Goal: Transaction & Acquisition: Purchase product/service

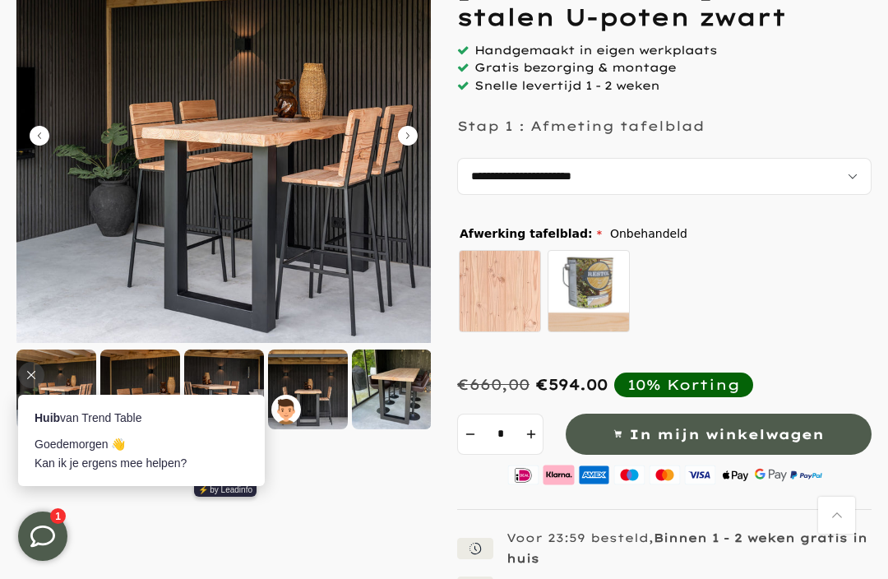
click at [53, 411] on strong "Huib" at bounding box center [47, 417] width 25 height 13
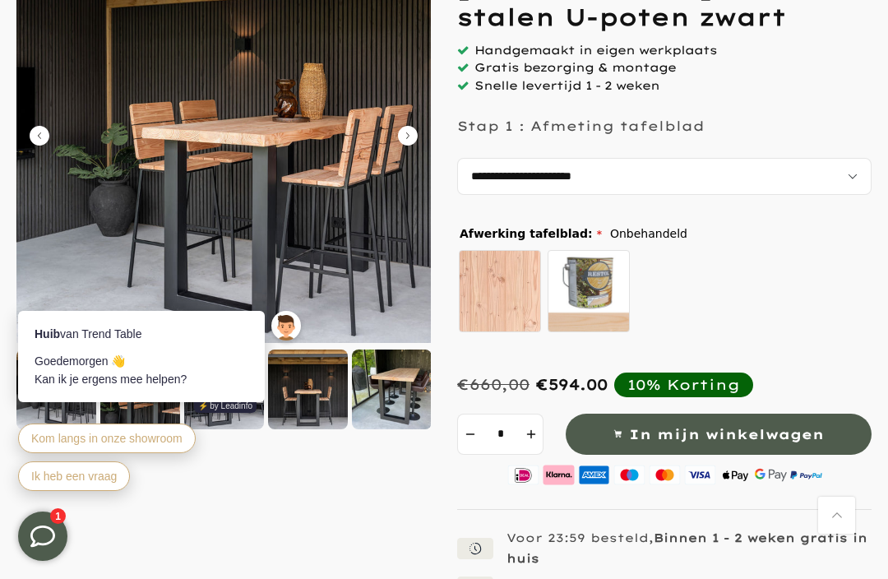
click at [834, 533] on link "Terug naar boven" at bounding box center [836, 514] width 37 height 37
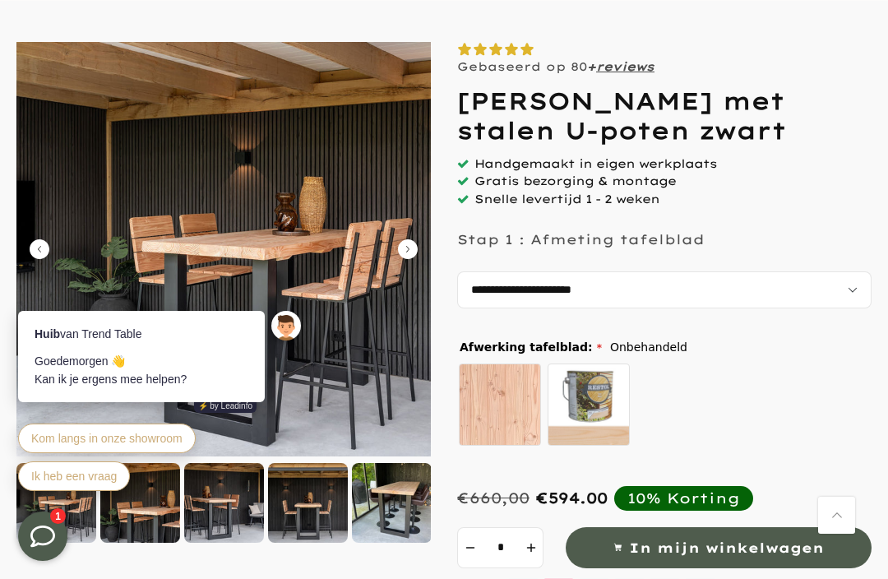
scroll to position [152, 0]
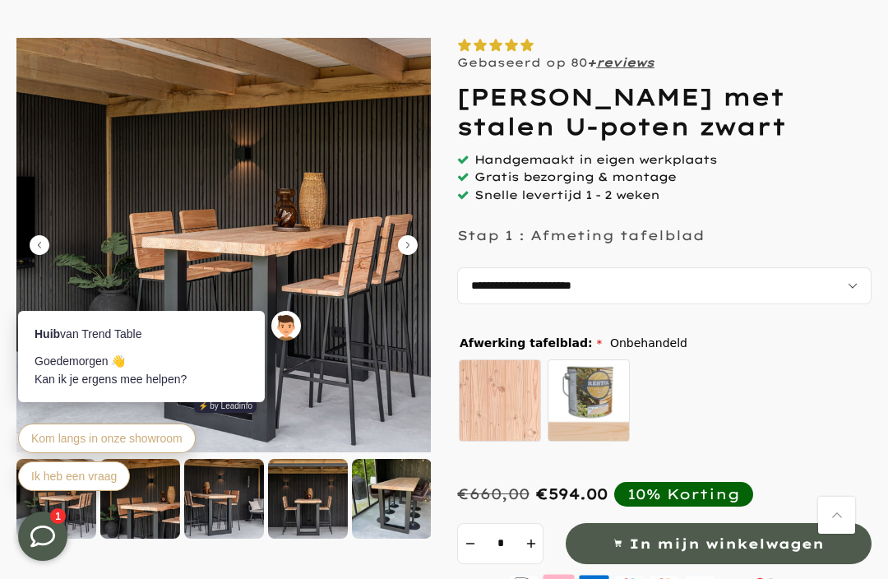
click at [397, 247] on img at bounding box center [223, 245] width 414 height 414
click at [411, 246] on icon "Carousel Next Arrow" at bounding box center [408, 245] width 20 height 20
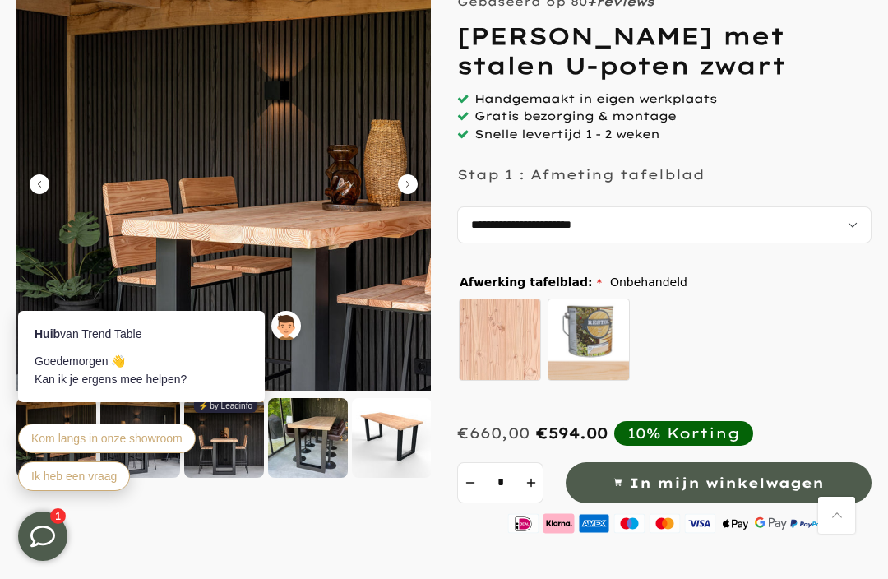
scroll to position [214, 0]
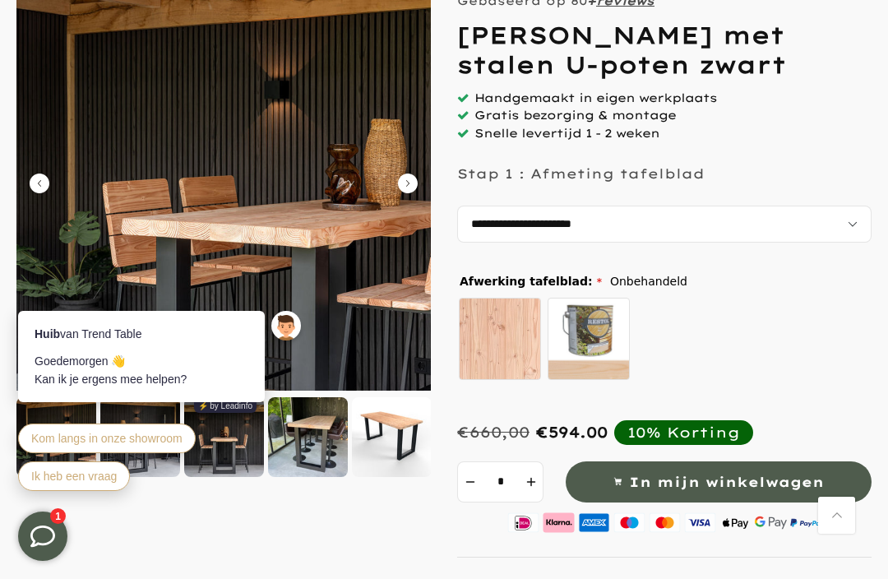
click at [305, 464] on div "Huib van Trend Table Goedemorgen 👋 Kan ik je ergens mee helpen? ⚡️ by Leadinfo …" at bounding box center [162, 403] width 288 height 184
click at [42, 293] on div at bounding box center [31, 291] width 26 height 26
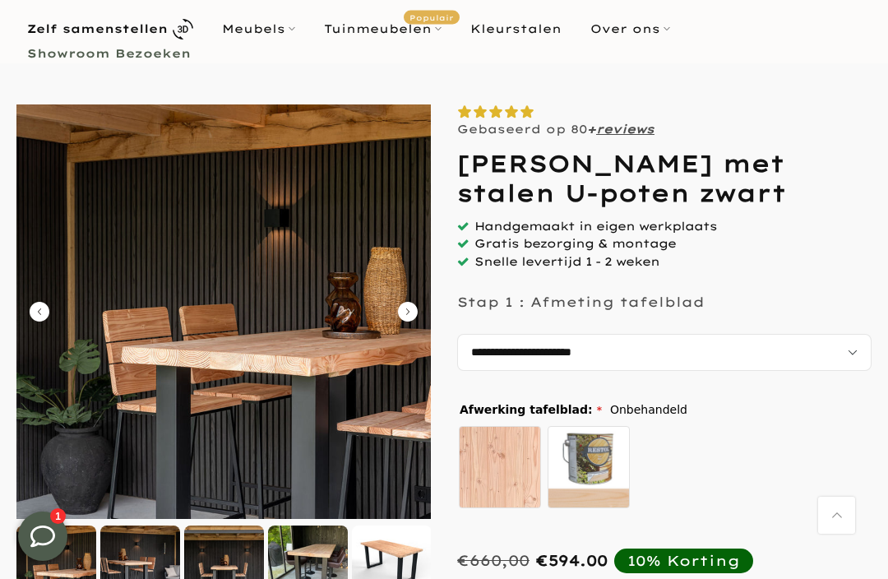
scroll to position [87, 0]
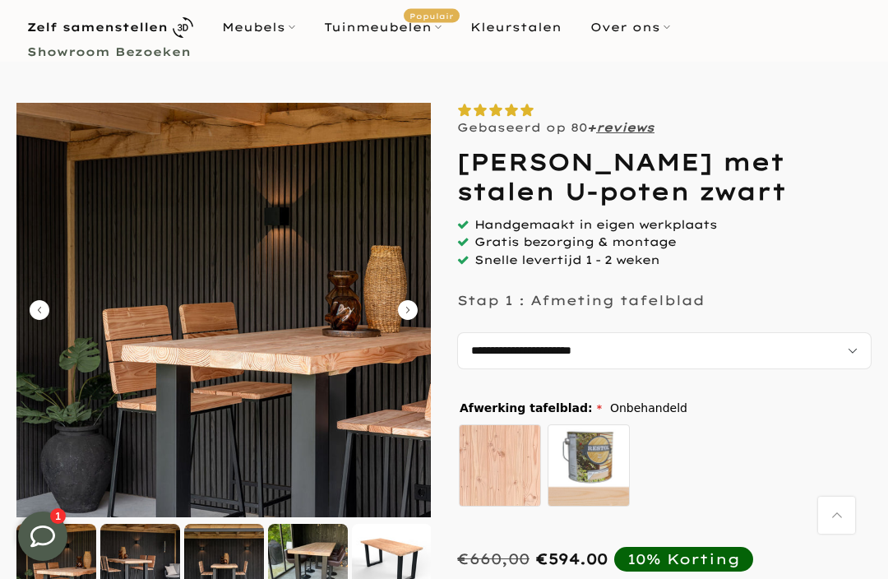
click at [409, 316] on icon "Carousel Next Arrow" at bounding box center [408, 310] width 20 height 20
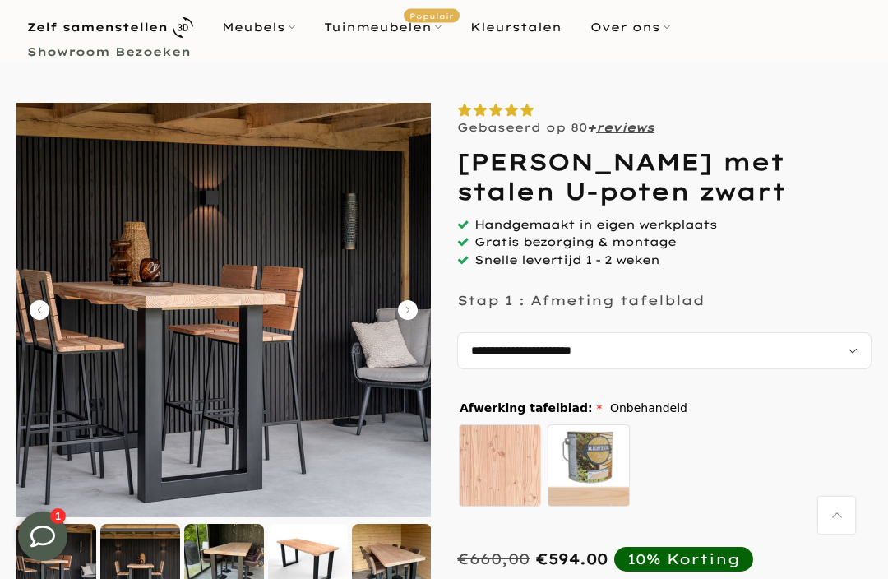
click at [400, 308] on icon "Carousel Next Arrow" at bounding box center [408, 310] width 20 height 20
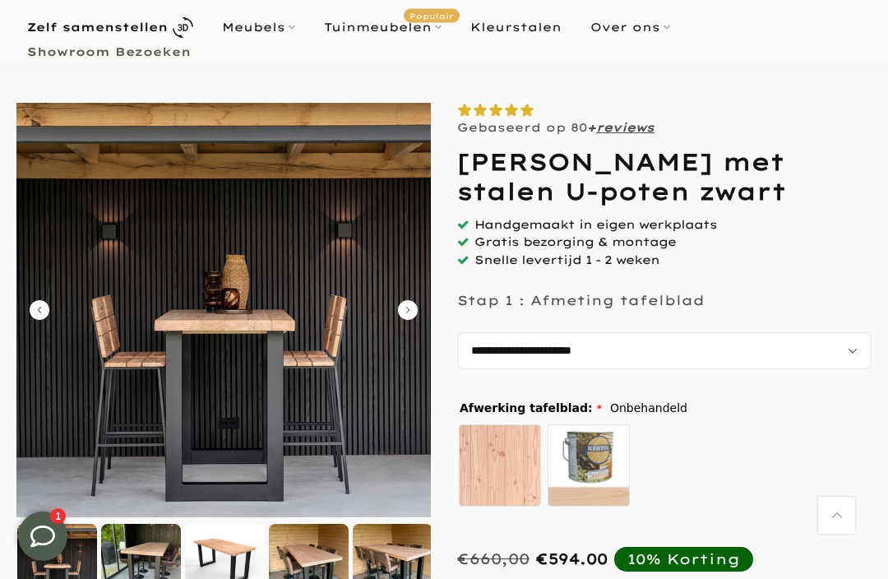
click at [404, 310] on icon "Carousel Next Arrow" at bounding box center [408, 310] width 20 height 20
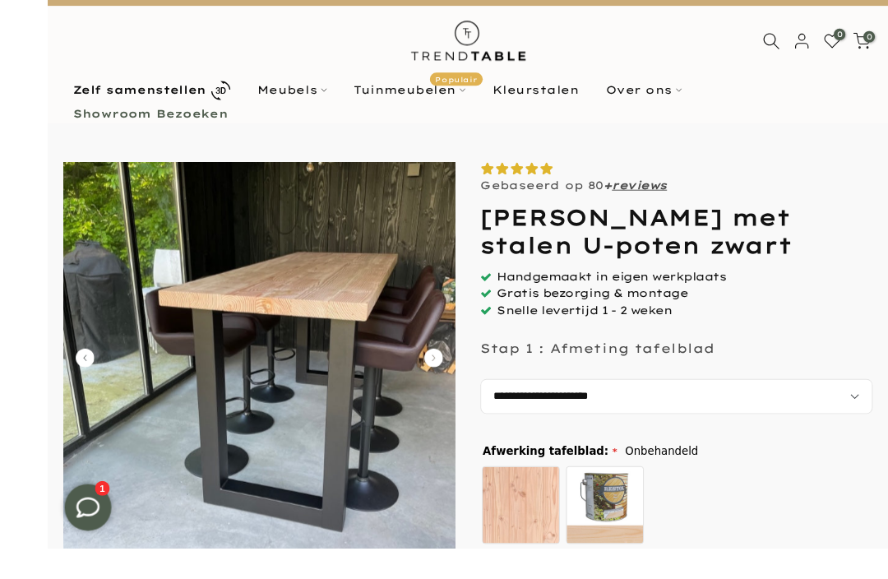
scroll to position [62, 0]
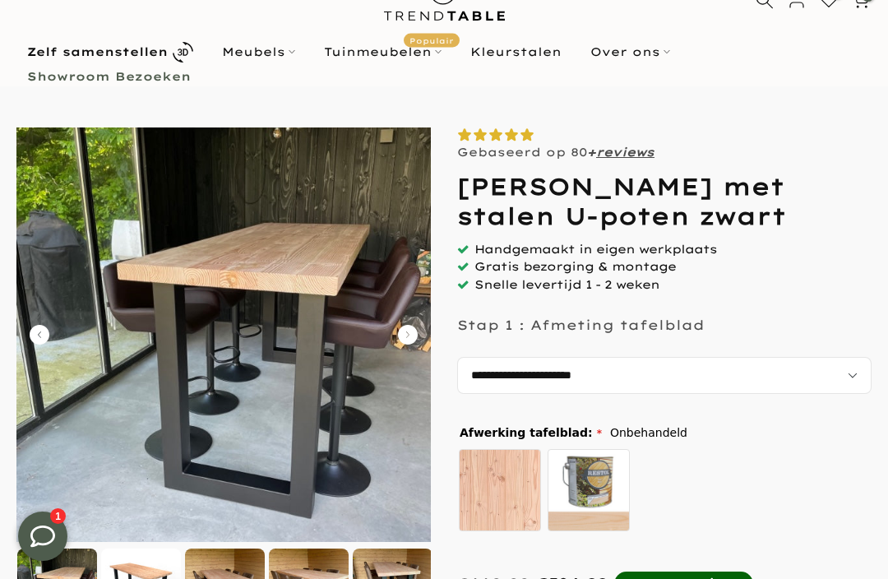
click at [417, 330] on icon "Carousel Next Arrow" at bounding box center [408, 335] width 20 height 20
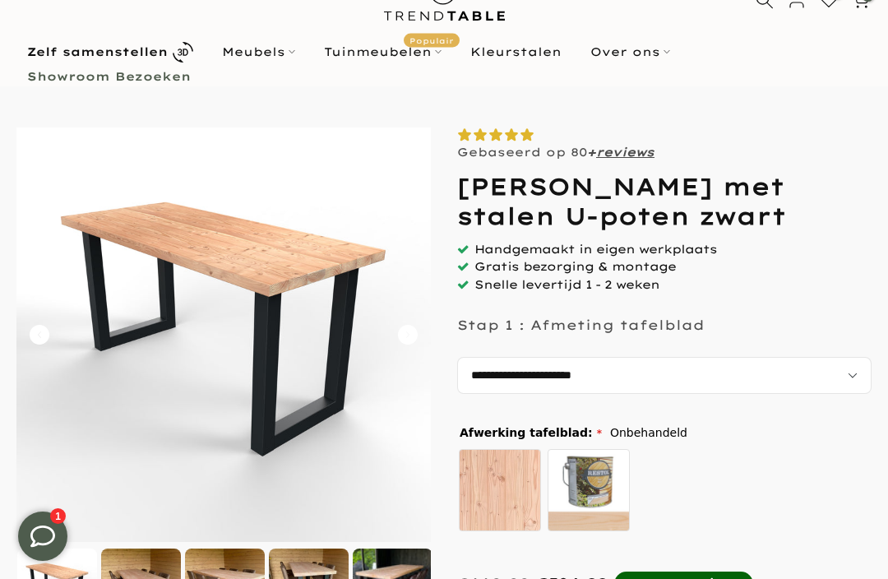
click at [404, 330] on icon "Carousel Next Arrow" at bounding box center [408, 335] width 20 height 20
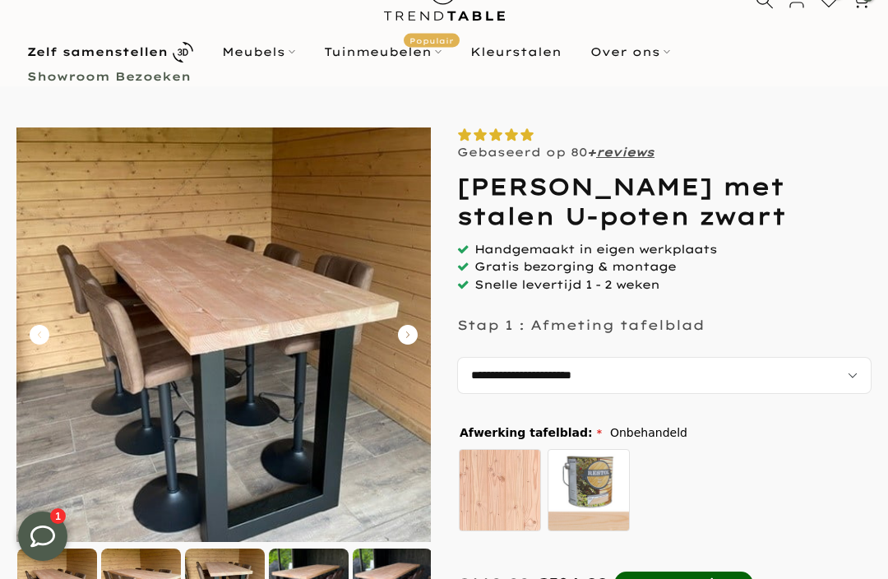
click at [408, 330] on icon "Carousel Next Arrow" at bounding box center [408, 335] width 20 height 20
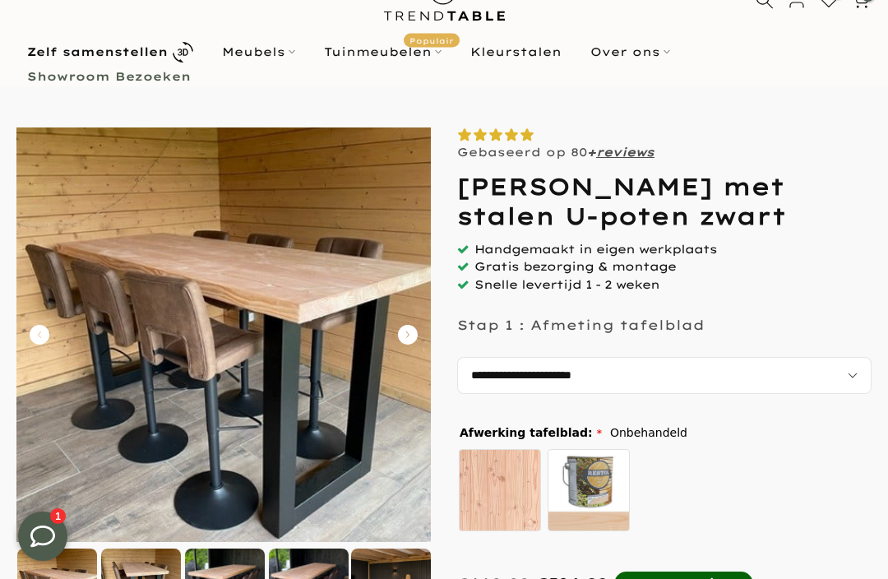
click at [401, 332] on icon "Carousel Next Arrow" at bounding box center [408, 335] width 20 height 20
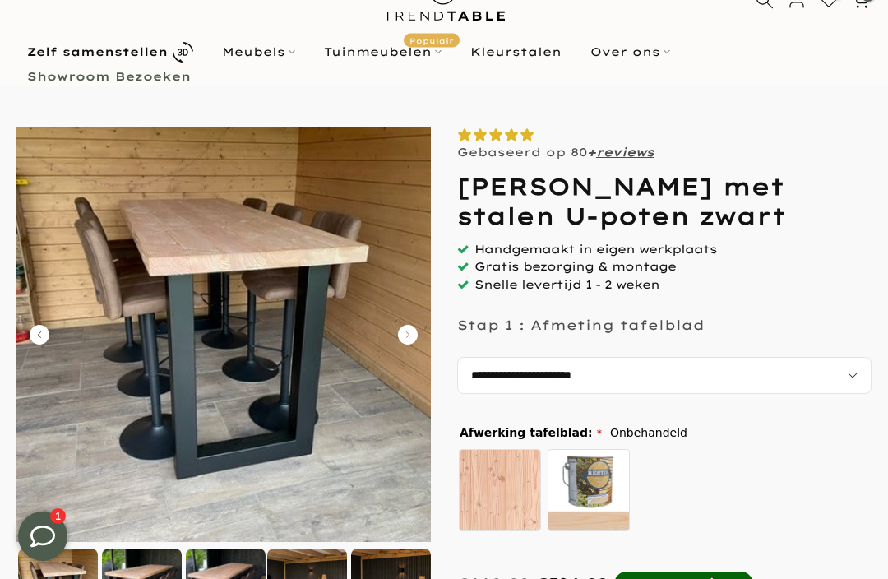
click at [411, 326] on icon "Carousel Next Arrow" at bounding box center [408, 335] width 20 height 20
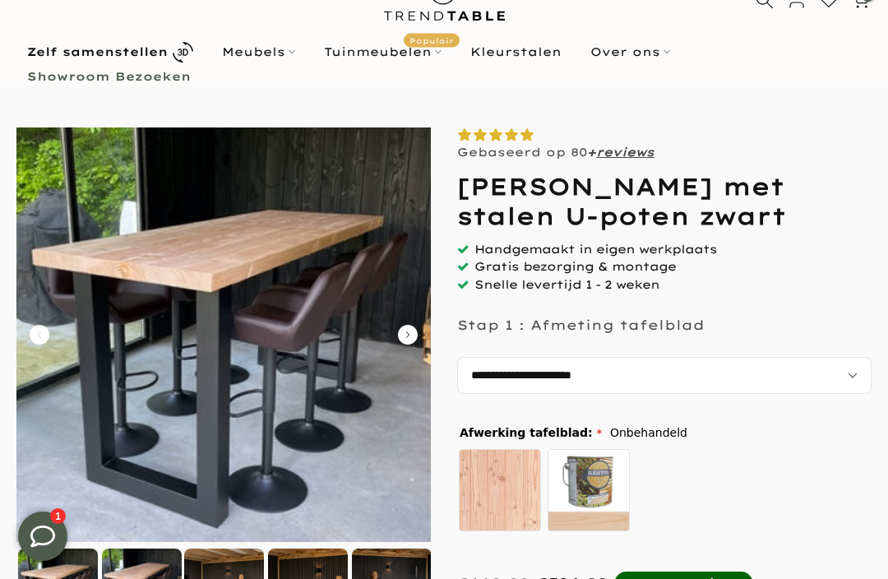
click at [401, 334] on icon "Carousel Next Arrow" at bounding box center [408, 335] width 20 height 20
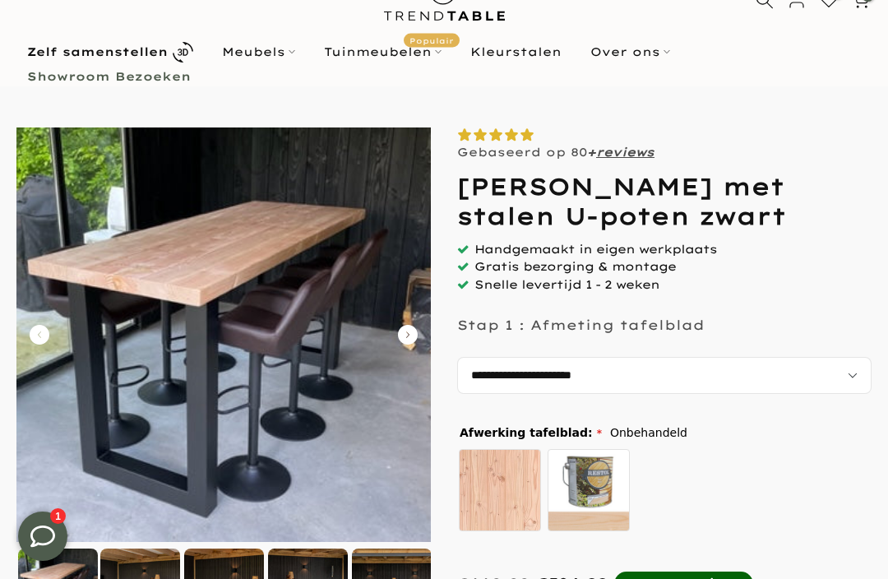
click at [409, 344] on img at bounding box center [223, 334] width 414 height 414
click at [398, 322] on img at bounding box center [223, 334] width 414 height 414
click at [422, 329] on img at bounding box center [223, 334] width 414 height 414
click at [400, 324] on img at bounding box center [223, 334] width 414 height 414
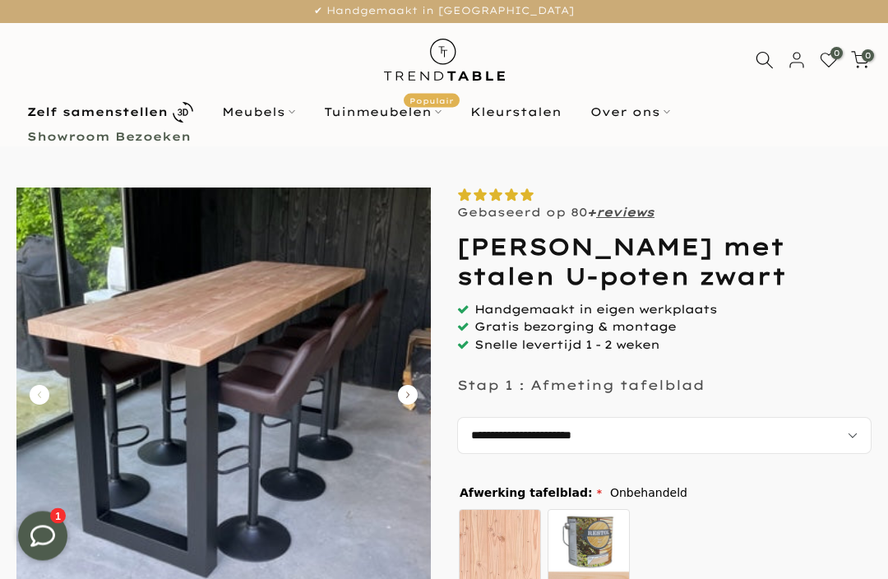
scroll to position [0, 0]
